Goal: Transaction & Acquisition: Obtain resource

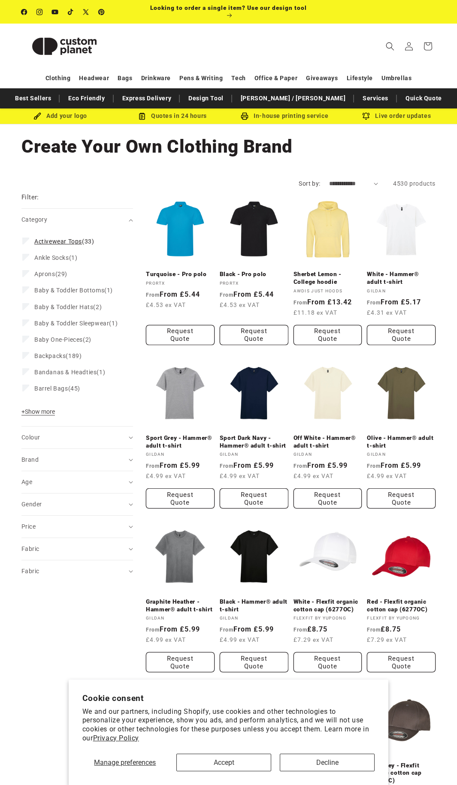
click at [28, 245] on label "Activewear Tops (33) Activewear Tops (33 products)" at bounding box center [74, 241] width 105 height 16
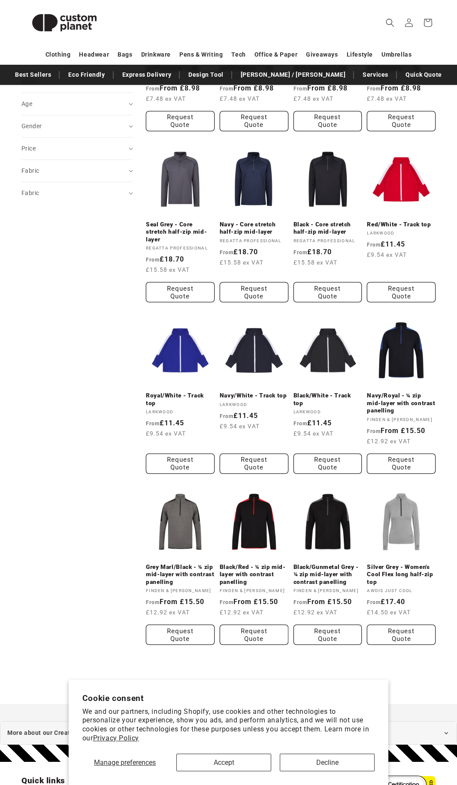
scroll to position [472, 0]
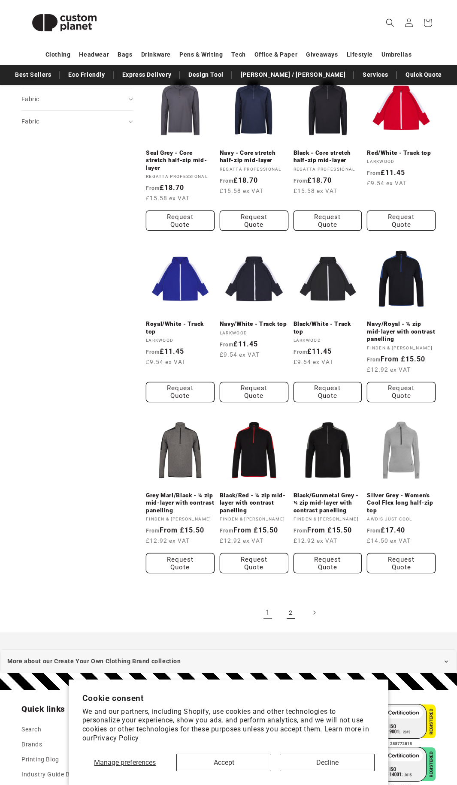
click at [295, 609] on link "2" at bounding box center [290, 612] width 19 height 19
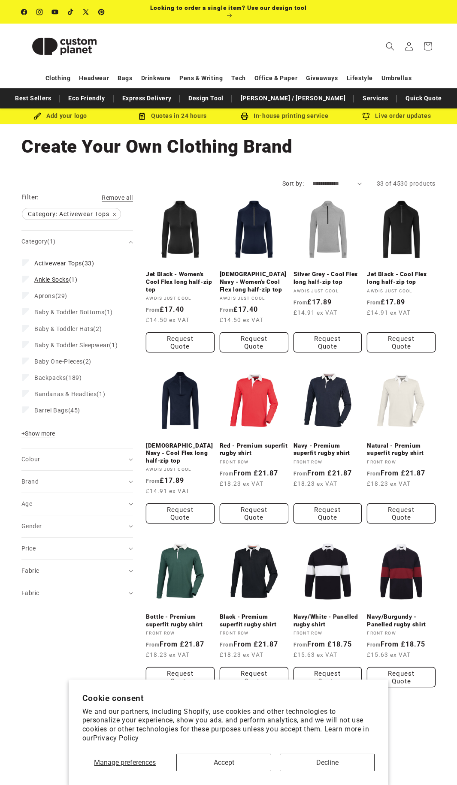
click at [57, 286] on label "Ankle Socks (1) Ankle Socks (1 product)" at bounding box center [74, 279] width 105 height 16
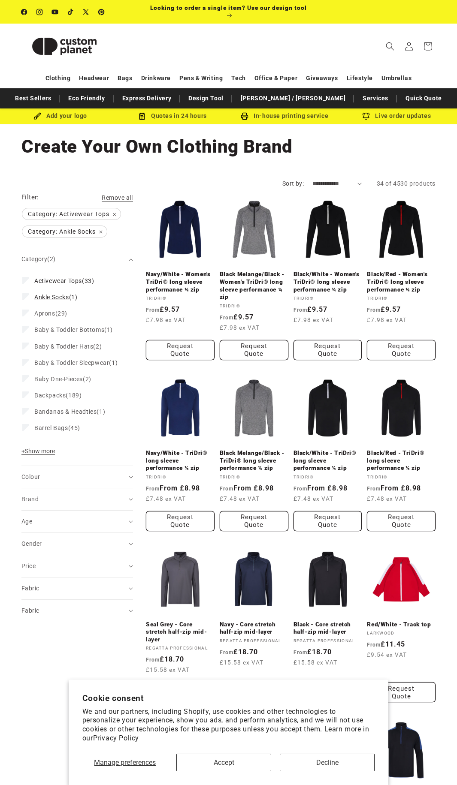
click at [26, 296] on icon at bounding box center [26, 296] width 5 height 3
click at [26, 271] on fieldset "Category Activewear Tops (33) Activewear Tops (33 products) Ankle Socks (1) Ank…" at bounding box center [77, 355] width 110 height 170
click at [24, 280] on icon at bounding box center [26, 280] width 5 height 3
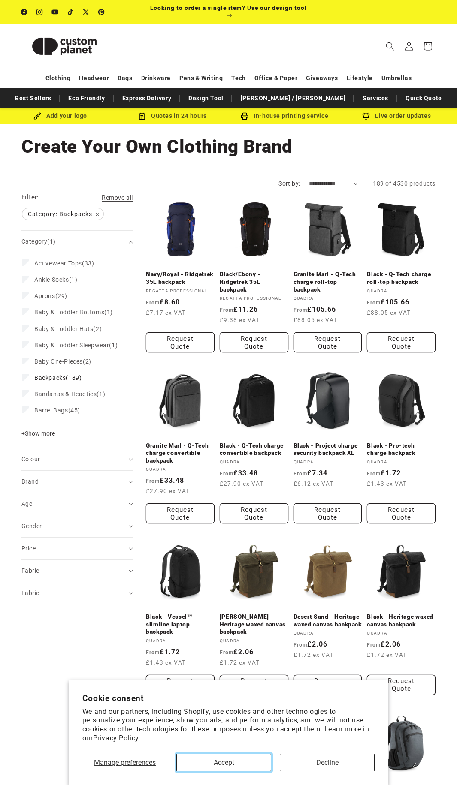
click at [229, 754] on button "Accept" at bounding box center [223, 763] width 95 height 18
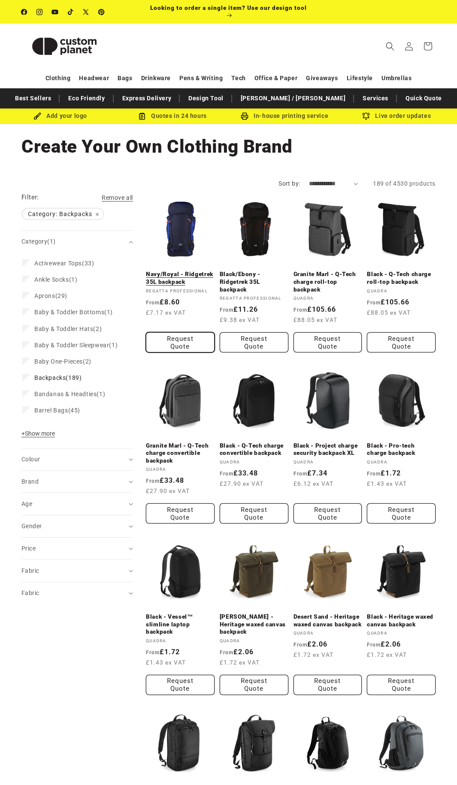
click at [197, 334] on button "Request Quote" at bounding box center [180, 342] width 69 height 20
click at [52, 265] on span "Activewear Tops" at bounding box center [58, 263] width 48 height 7
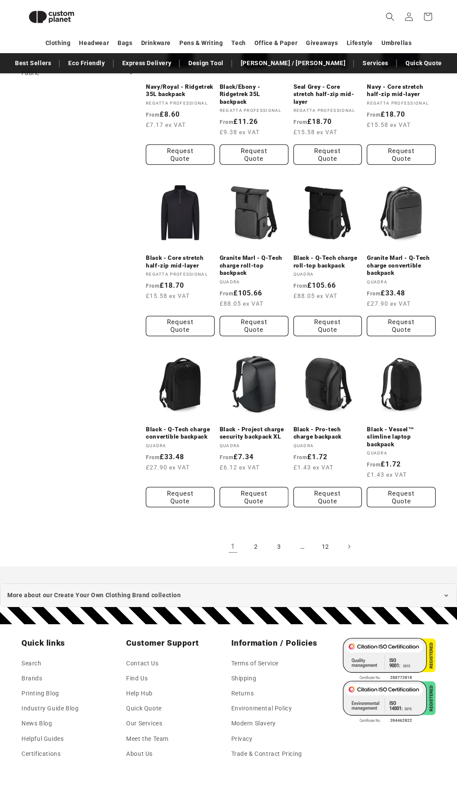
scroll to position [546, 0]
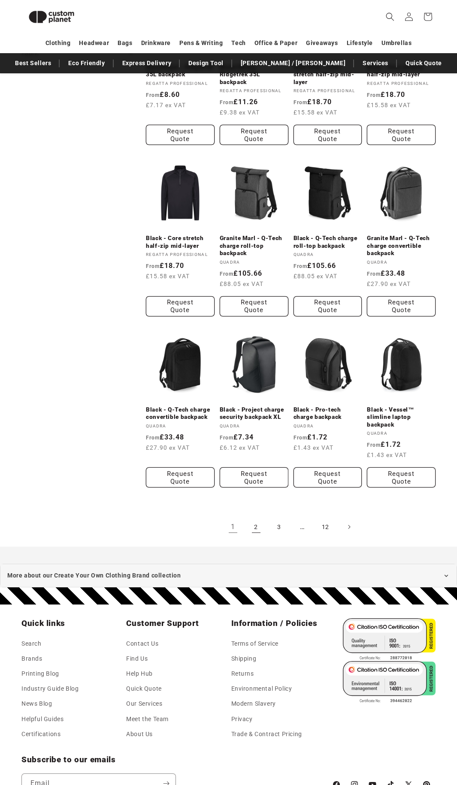
click at [247, 529] on link "2" at bounding box center [256, 527] width 19 height 19
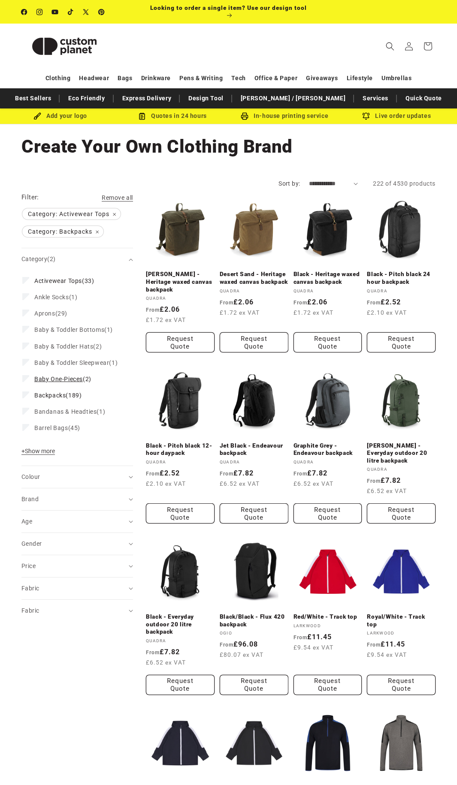
click at [24, 387] on label "Baby One-Pieces (2) Baby One-Pieces (2 products)" at bounding box center [74, 379] width 105 height 16
click at [25, 396] on icon at bounding box center [26, 394] width 4 height 3
click at [27, 395] on label "Backpacks (189) Backpacks (189 products)" at bounding box center [74, 395] width 105 height 16
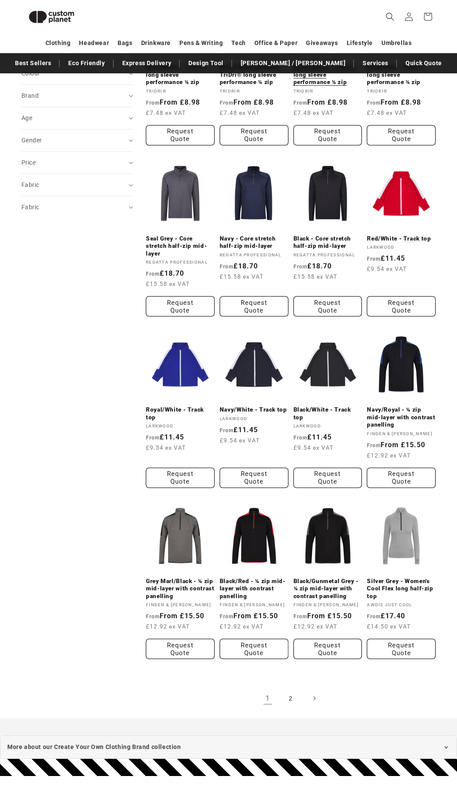
scroll to position [417, 0]
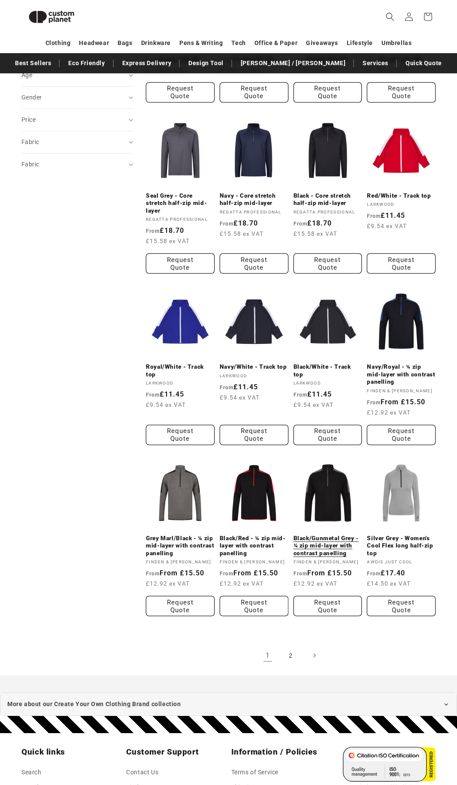
click at [316, 535] on link "Black/Gunmetal Grey - ¼ zip mid-layer with contrast panelling" at bounding box center [327, 546] width 69 height 23
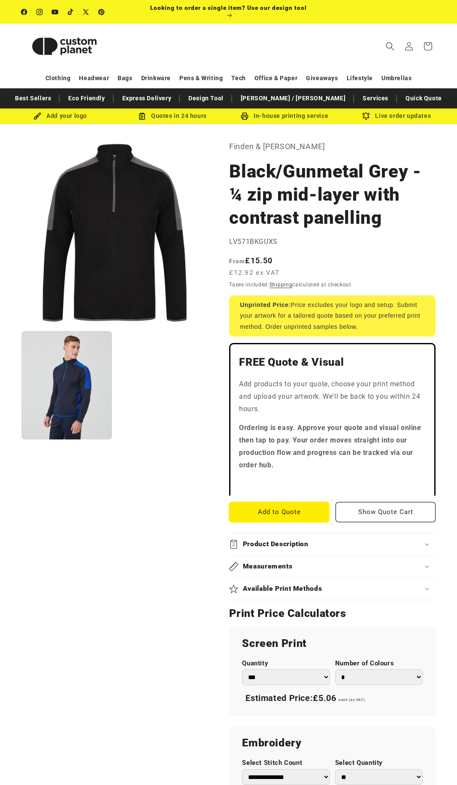
click at [291, 505] on button "Add to Quote" at bounding box center [279, 512] width 100 height 20
